Goal: Feedback & Contribution: Leave review/rating

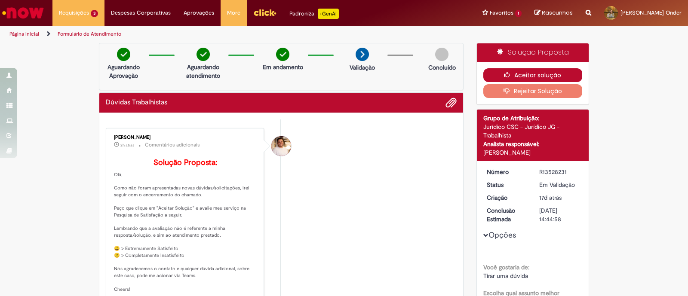
click at [526, 74] on button "Aceitar solução" at bounding box center [532, 75] width 99 height 14
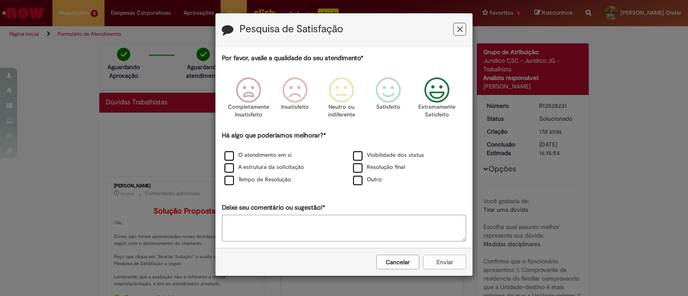
drag, startPoint x: 437, startPoint y: 102, endPoint x: 427, endPoint y: 106, distance: 11.4
click at [437, 101] on icon "Feedback" at bounding box center [437, 90] width 32 height 26
click at [241, 160] on div "O atendimento em si" at bounding box center [279, 155] width 127 height 11
click at [240, 153] on label "O atendimento em si" at bounding box center [257, 155] width 67 height 8
click at [453, 236] on button "Enviar" at bounding box center [444, 262] width 43 height 15
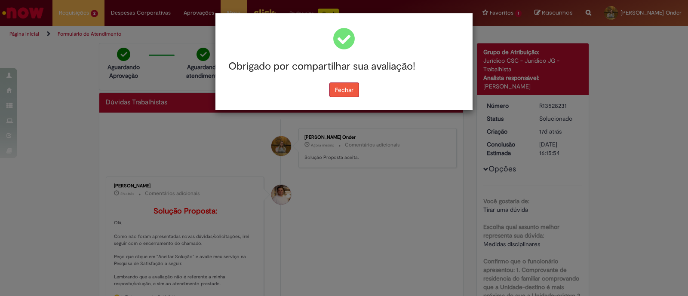
click at [347, 93] on button "Fechar" at bounding box center [344, 90] width 30 height 15
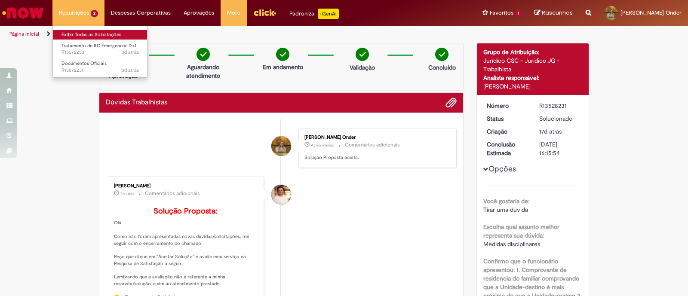
click at [79, 34] on link "Exibir Todas as Solicitações" at bounding box center [100, 34] width 95 height 9
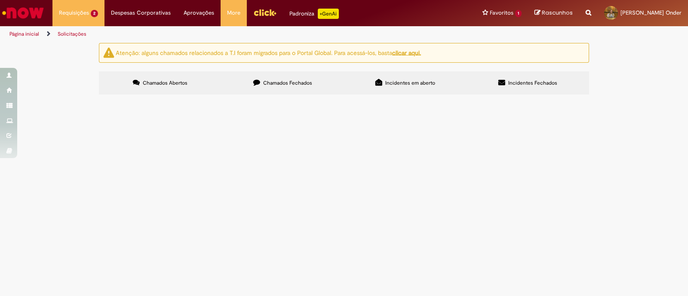
click at [0, 0] on span "Tratamento de RC Emergencial D+1" at bounding box center [0, 0] width 0 height 0
click at [0, 0] on td "Tratamento de RC Emergencial D+1" at bounding box center [0, 0] width 0 height 0
click at [0, 0] on span "Tratamento de RC Emergencial D+1" at bounding box center [0, 0] width 0 height 0
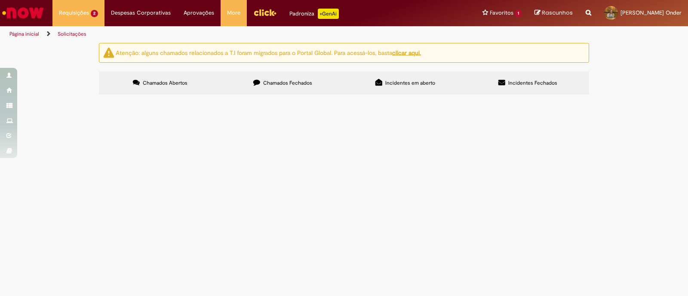
click at [0, 0] on span "Tratamento de RC Emergencial D+1" at bounding box center [0, 0] width 0 height 0
click at [0, 0] on span "Solicito gerar pedido urgente para adequação de item de intimação do MAPA" at bounding box center [0, 0] width 0 height 0
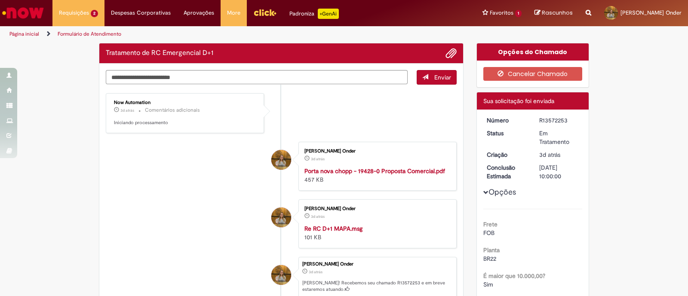
click at [422, 150] on ul "Now Automation 3d atrás 3 dias atrás Comentários adicionais Iniciando processam…" at bounding box center [281, 209] width 351 height 248
